Goal: Transaction & Acquisition: Purchase product/service

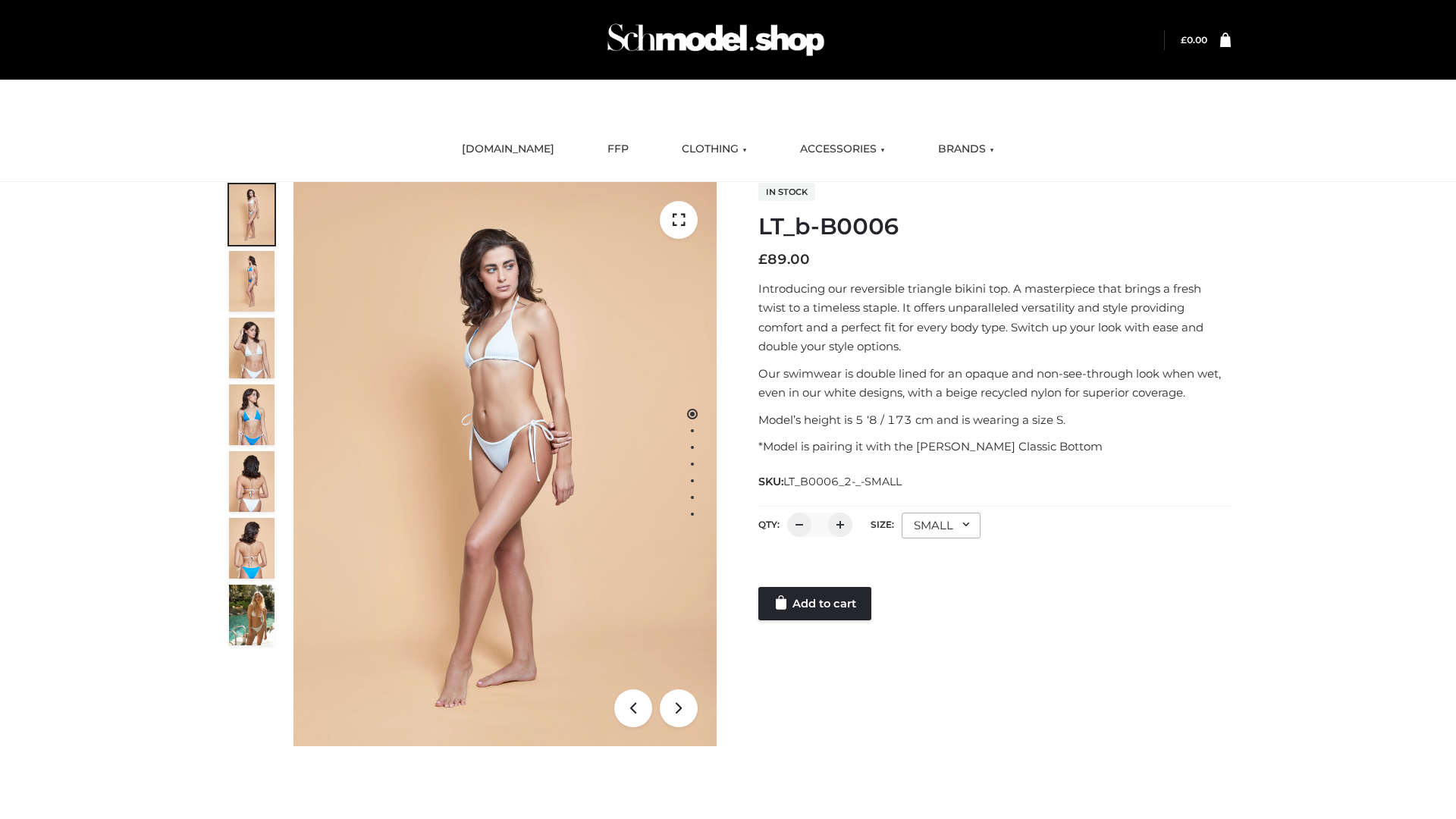
click at [816, 603] on link "Add to cart" at bounding box center [814, 603] width 113 height 33
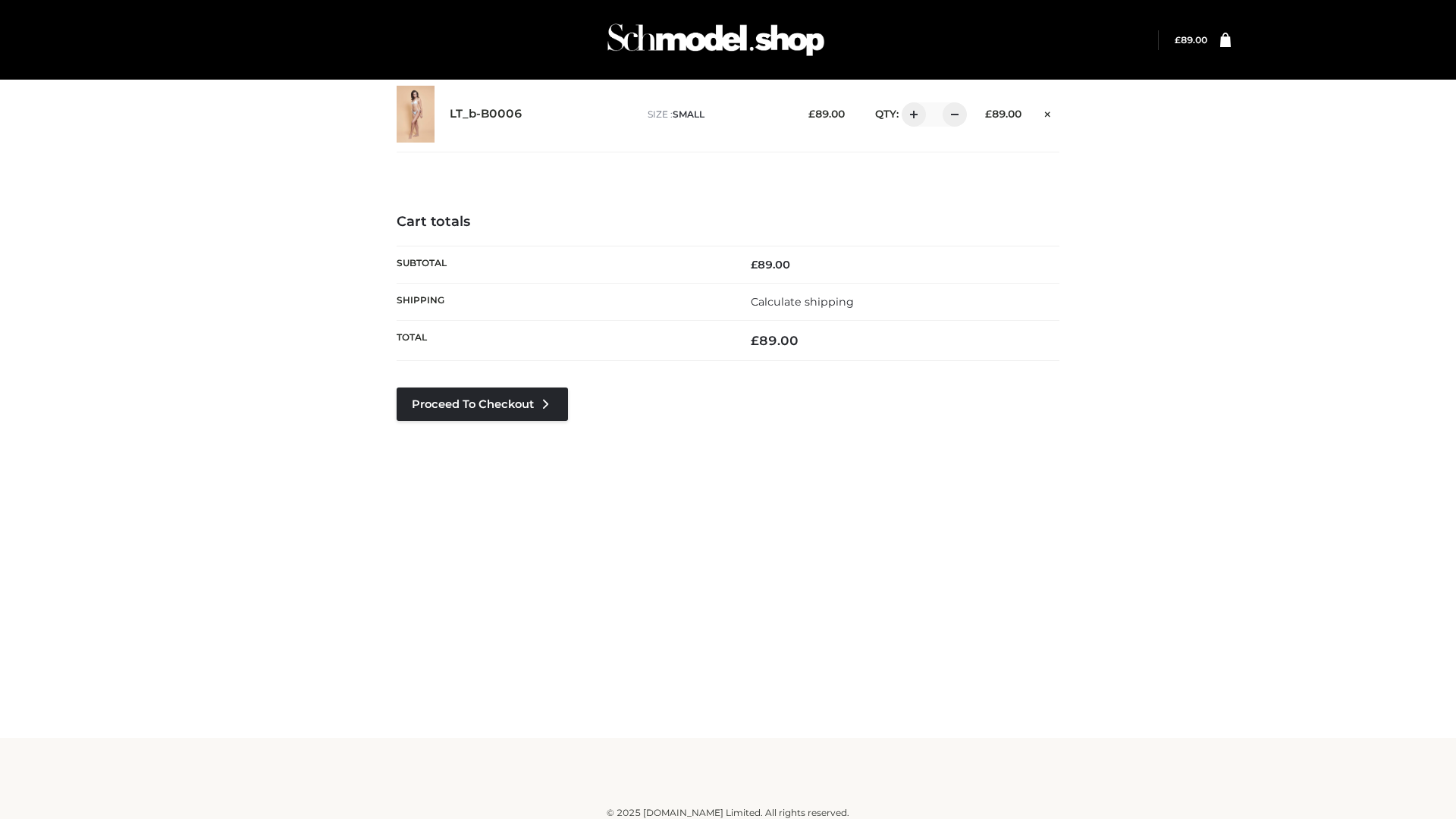
scroll to position [2, 0]
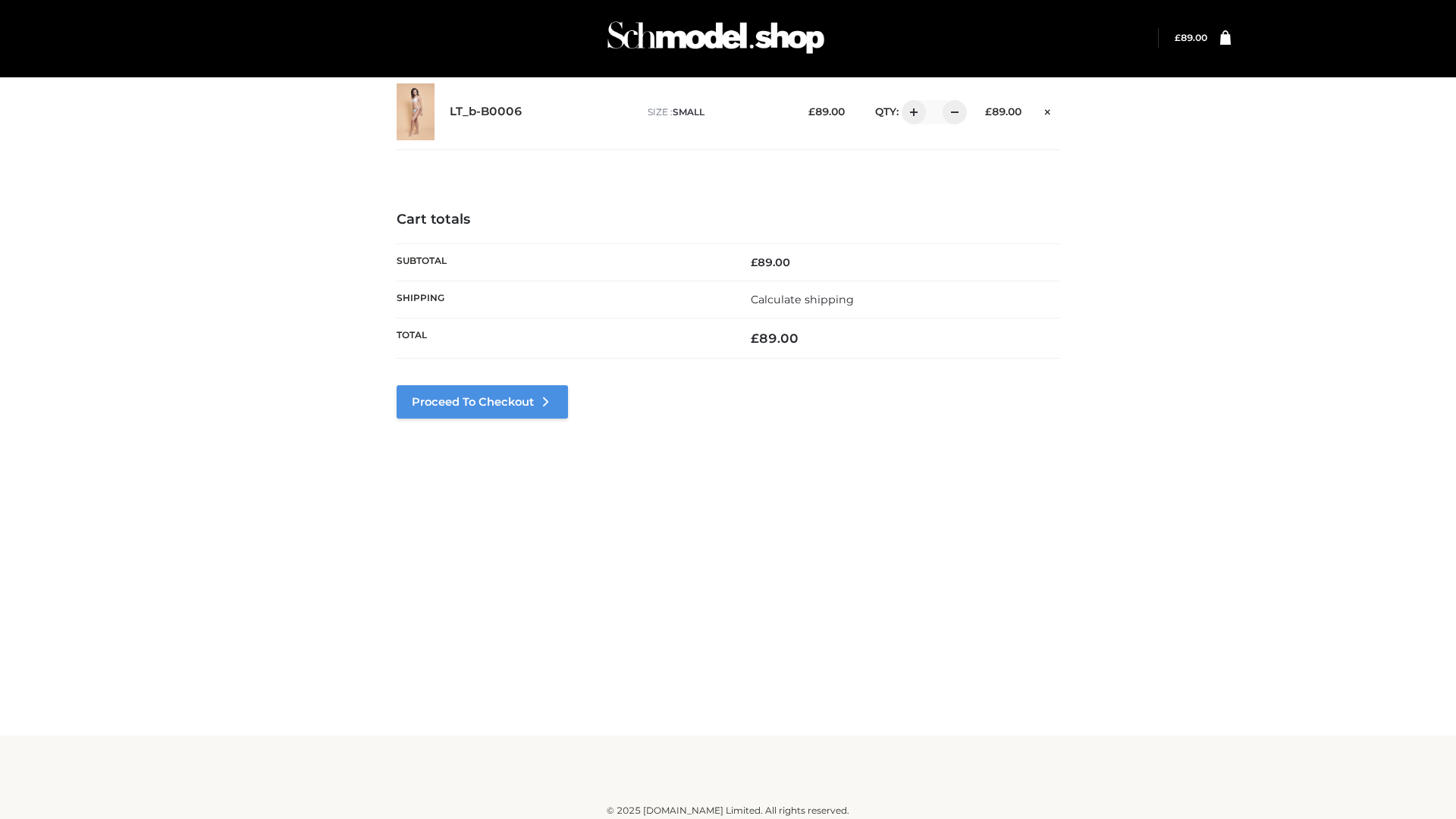
click at [478, 407] on link "Proceed to Checkout" at bounding box center [482, 402] width 171 height 33
